Goal: Task Accomplishment & Management: Manage account settings

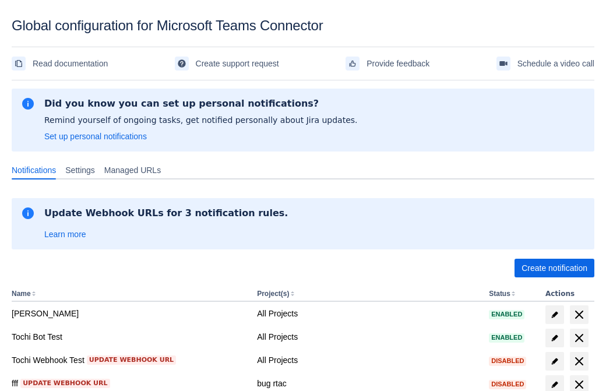
click at [554, 268] on span "Create notification" at bounding box center [555, 268] width 66 height 19
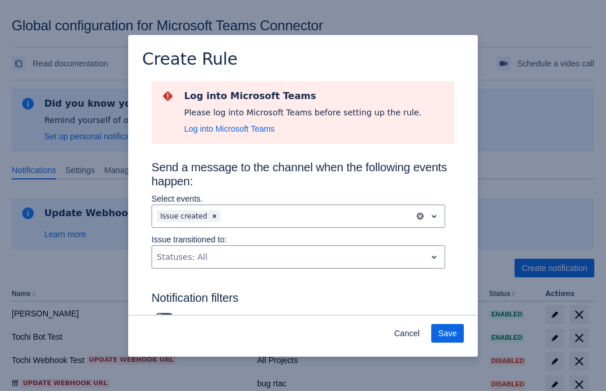
type input "RuleName-532573New Rule (42)"
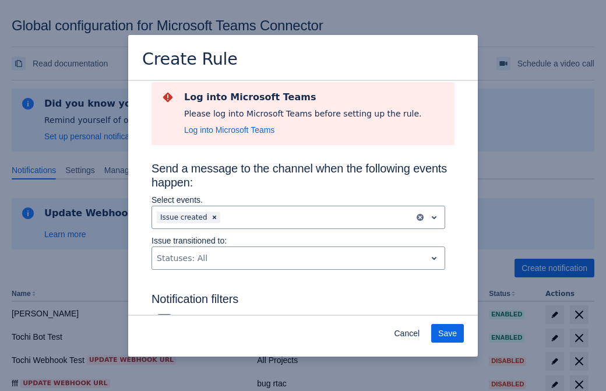
scroll to position [753, 0]
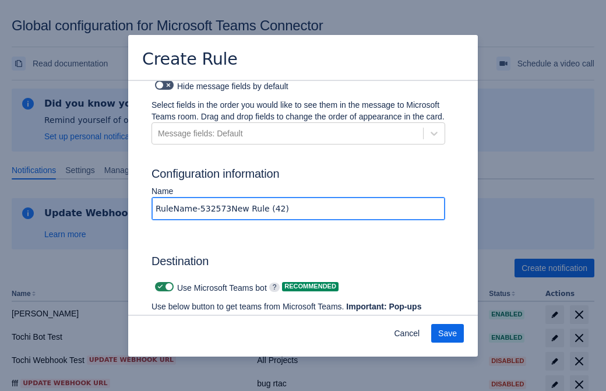
click at [216, 331] on span "Authenticate in Microsoft Teams" at bounding box center [216, 340] width 115 height 19
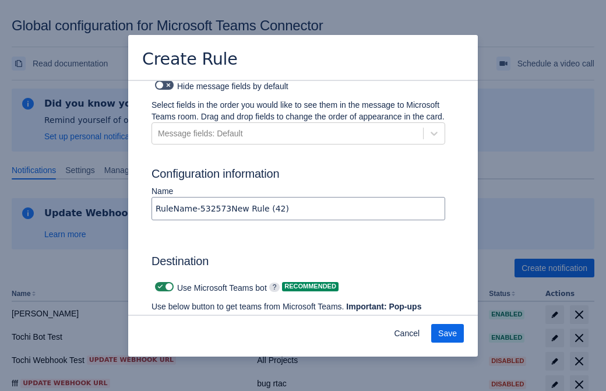
scroll to position [0, 0]
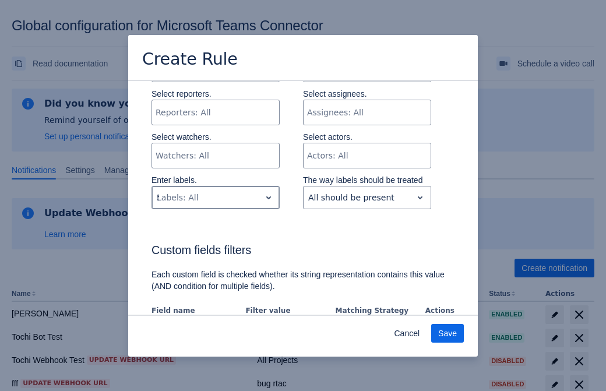
type input "532573_label"
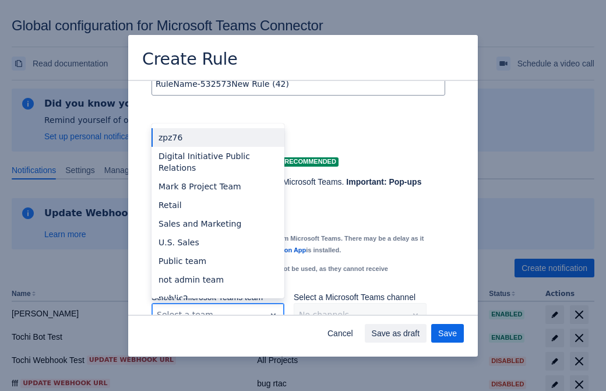
click at [217, 196] on div "Retail" at bounding box center [218, 205] width 133 height 19
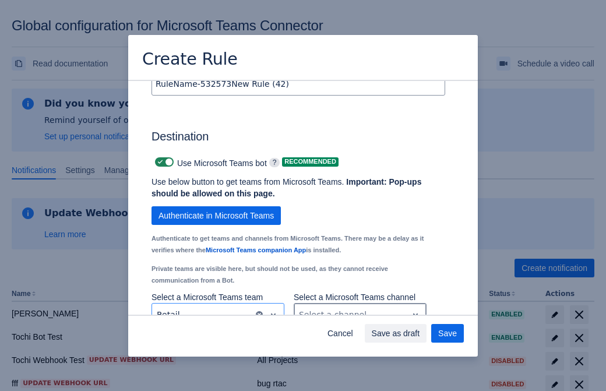
click at [360, 308] on div "Scrollable content" at bounding box center [351, 315] width 104 height 14
click at [448, 333] on span "Save" at bounding box center [447, 333] width 19 height 19
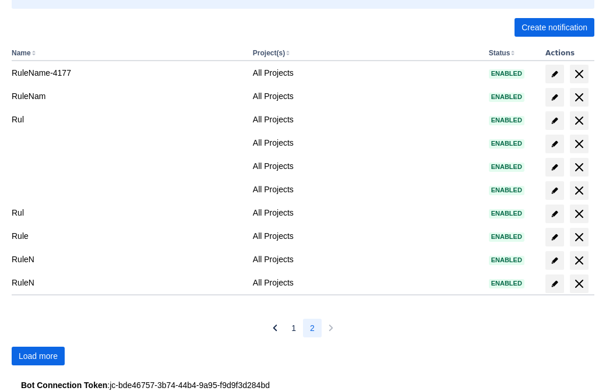
click at [38, 356] on span "Load more" at bounding box center [38, 356] width 39 height 19
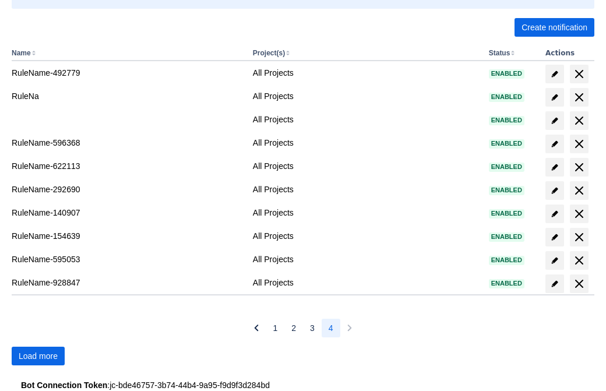
click at [38, 356] on span "Load more" at bounding box center [38, 356] width 39 height 19
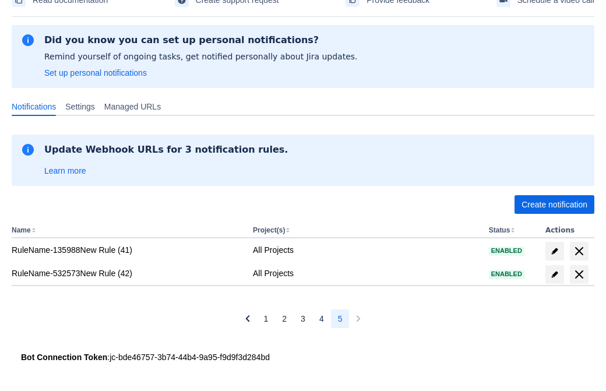
scroll to position [64, 0]
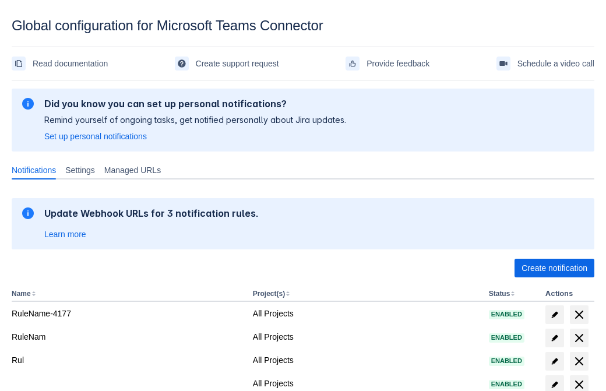
scroll to position [241, 0]
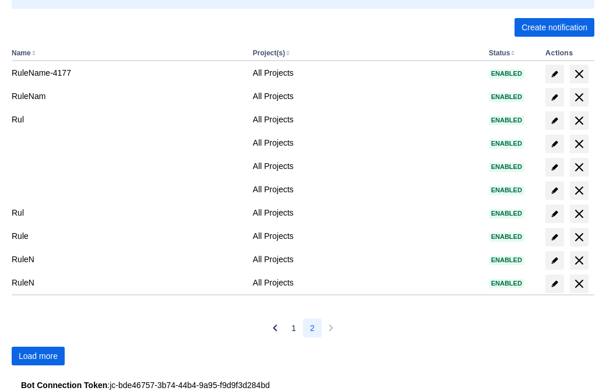
click at [38, 356] on span "Load more" at bounding box center [38, 356] width 39 height 19
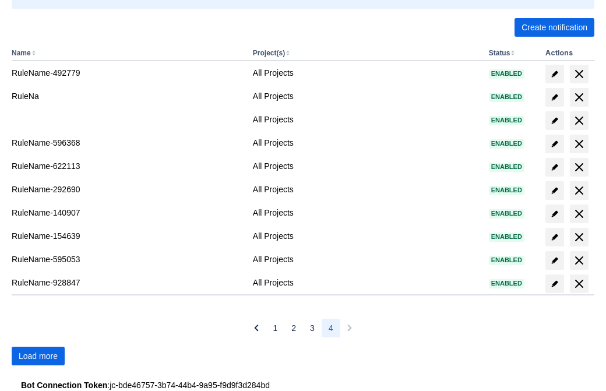
click at [38, 356] on span "Load more" at bounding box center [38, 356] width 39 height 19
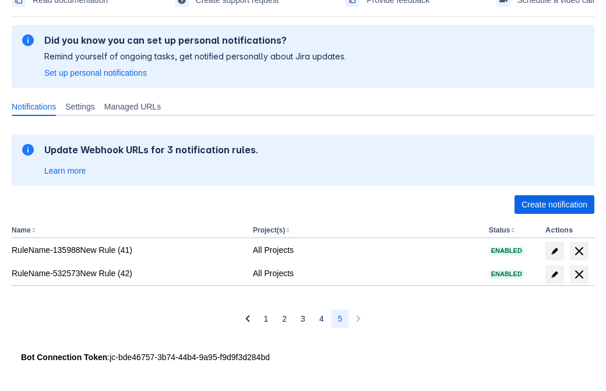
click at [579, 275] on span "delete" at bounding box center [579, 275] width 14 height 14
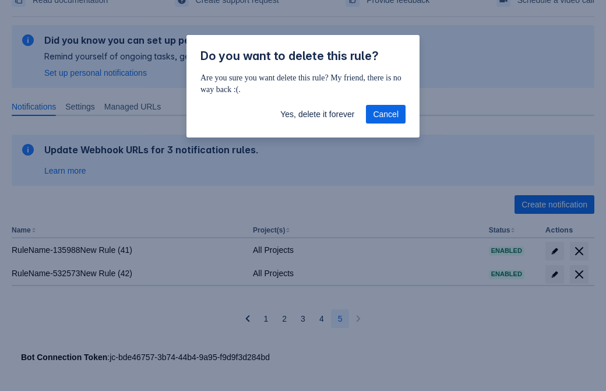
click at [317, 114] on span "Yes, delete it forever" at bounding box center [317, 114] width 74 height 19
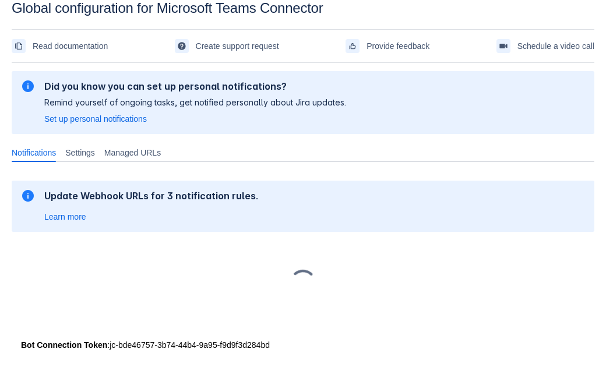
scroll to position [17, 0]
